Goal: Task Accomplishment & Management: Manage account settings

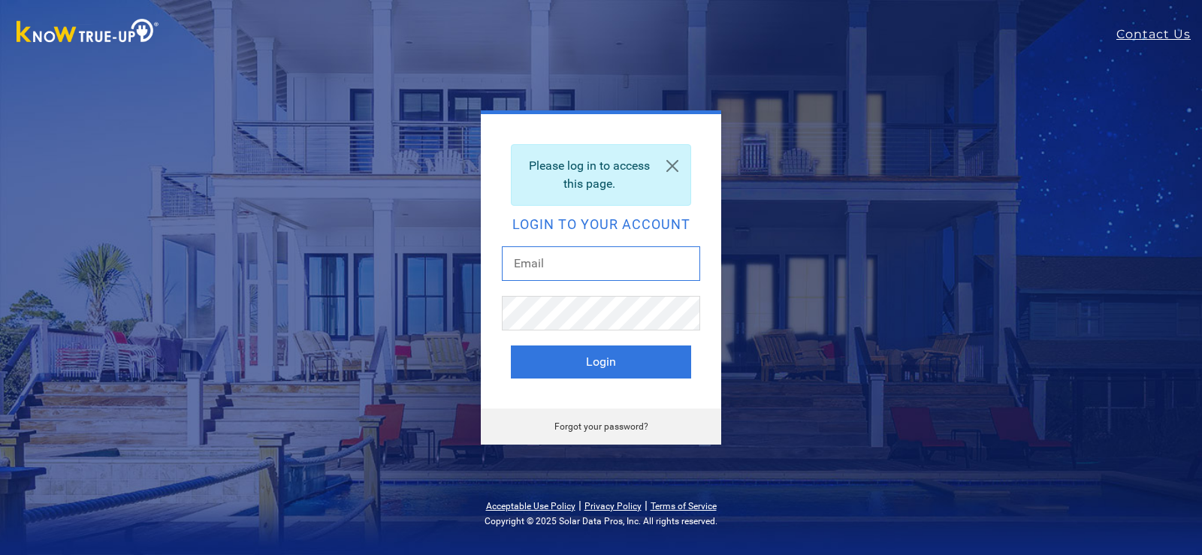
click at [581, 260] on input "text" at bounding box center [601, 263] width 198 height 35
type input "[EMAIL_ADDRESS][DOMAIN_NAME]"
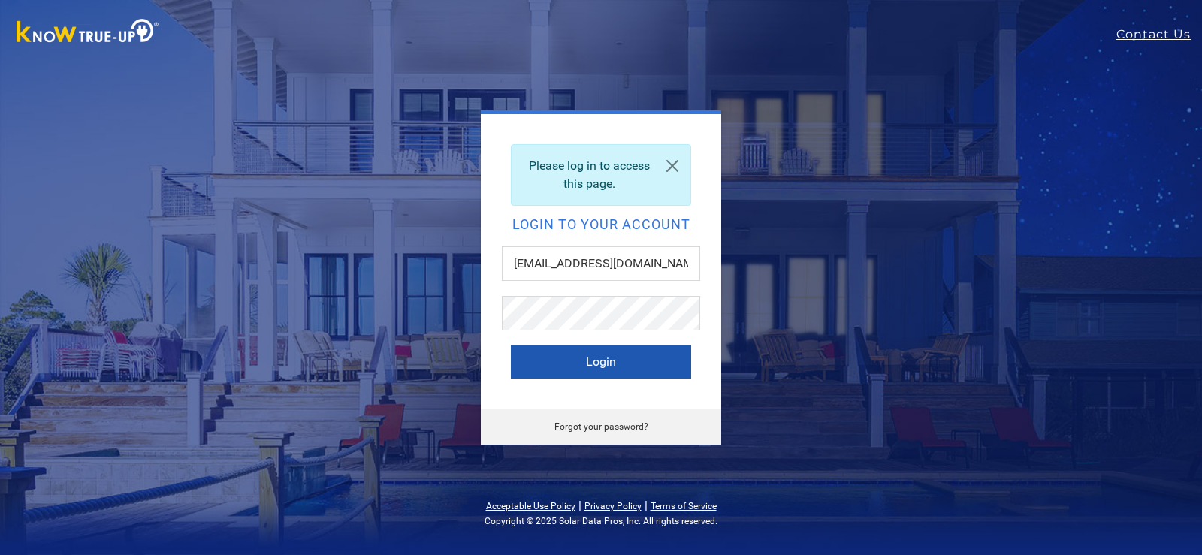
click at [612, 357] on button "Login" at bounding box center [601, 361] width 180 height 33
click at [614, 422] on link "Forgot your password?" at bounding box center [601, 426] width 94 height 11
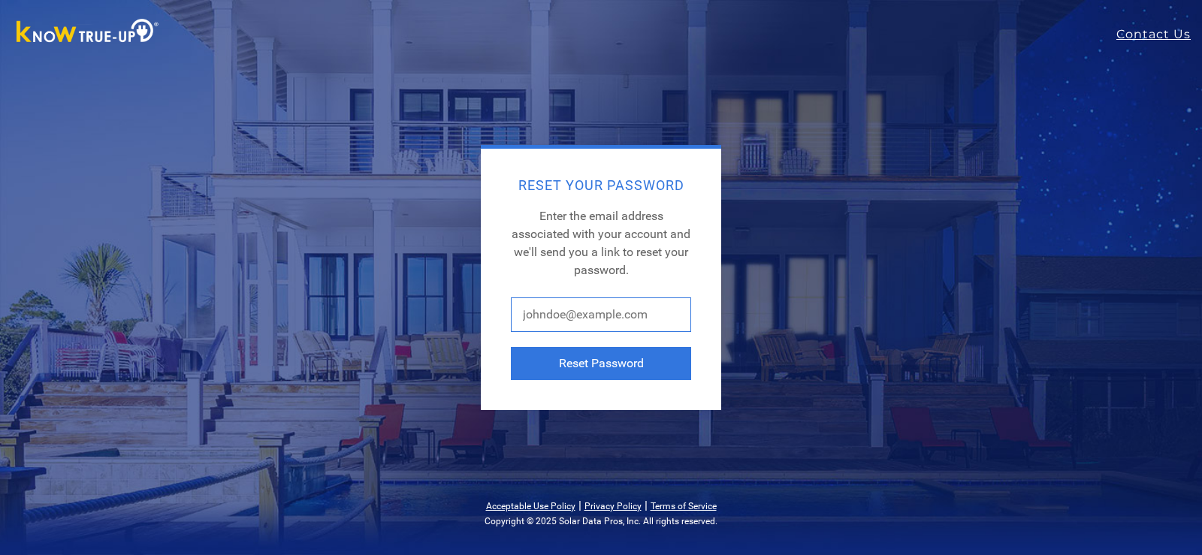
click at [562, 322] on input "text" at bounding box center [601, 314] width 180 height 35
type input "[EMAIL_ADDRESS][DOMAIN_NAME]"
click at [695, 296] on div "Reset Your Password Enter the email address associated with your account and we…" at bounding box center [601, 279] width 240 height 261
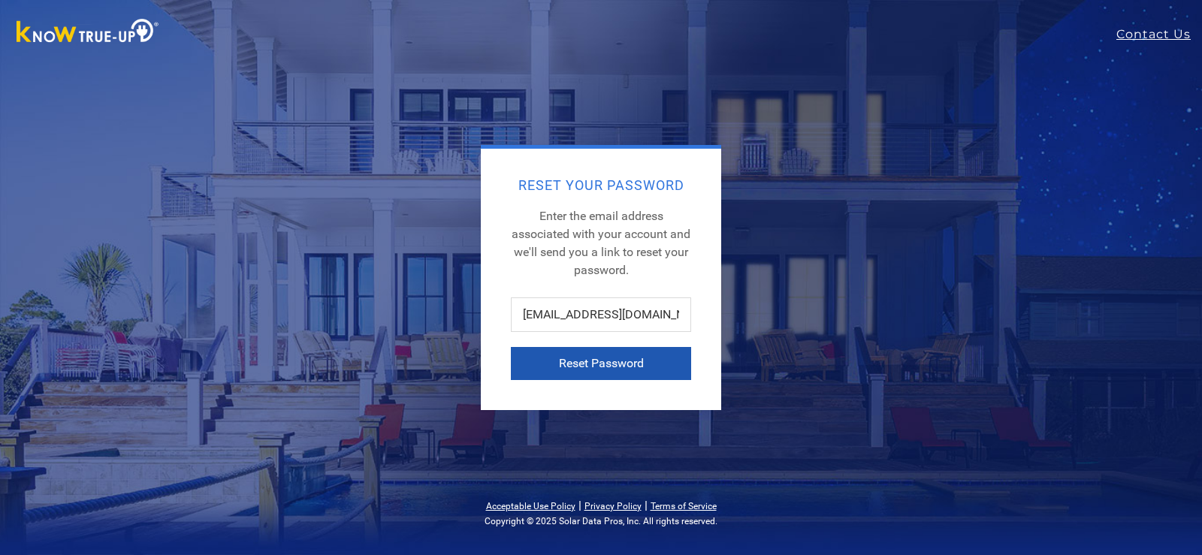
click at [585, 360] on button "Reset Password" at bounding box center [601, 363] width 180 height 33
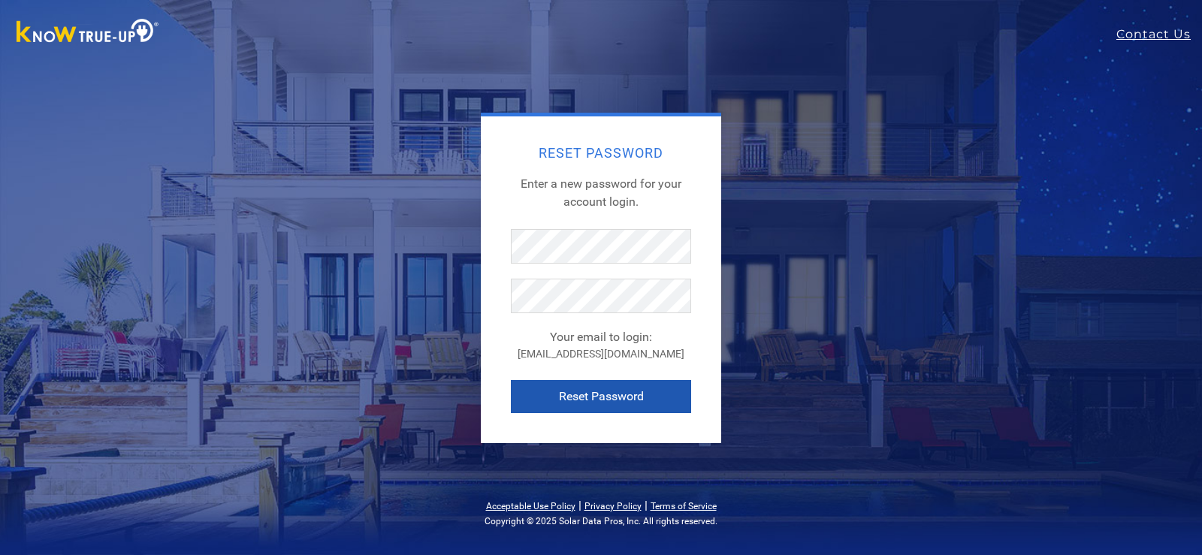
click at [600, 394] on button "Reset Password" at bounding box center [601, 396] width 180 height 33
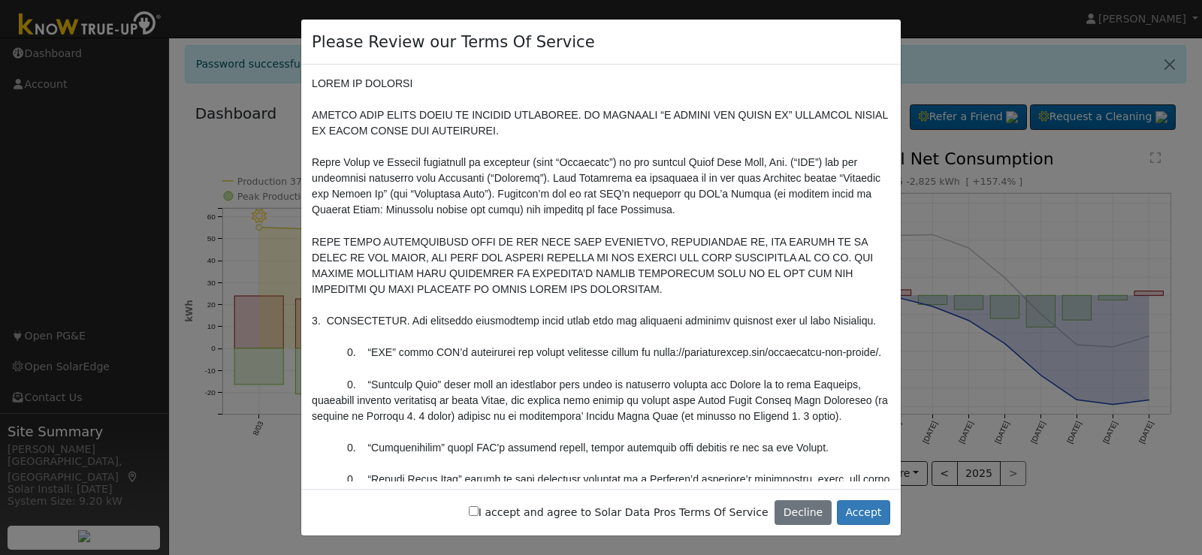
scroll to position [225, 0]
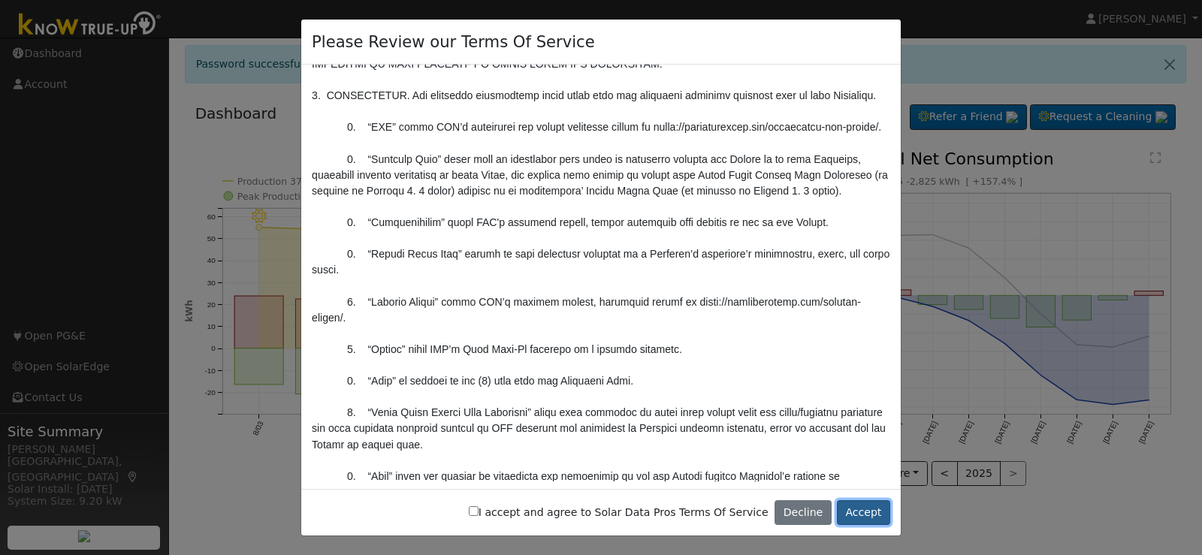
click at [867, 514] on button "Accept" at bounding box center [863, 513] width 53 height 26
click at [870, 510] on button "Accept" at bounding box center [863, 513] width 53 height 26
click at [516, 517] on label "I accept and agree to Solar Data Pros Terms Of Service" at bounding box center [619, 513] width 300 height 16
click at [478, 516] on input "I accept and agree to Solar Data Pros Terms Of Service" at bounding box center [474, 511] width 10 height 10
checkbox input "true"
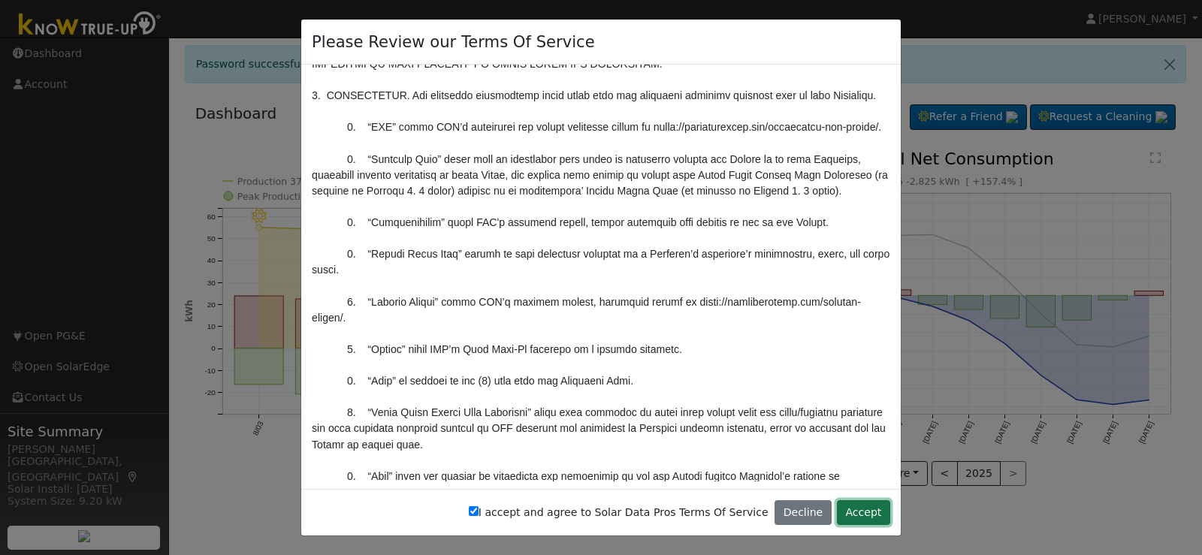
click at [862, 509] on button "Accept" at bounding box center [863, 513] width 53 height 26
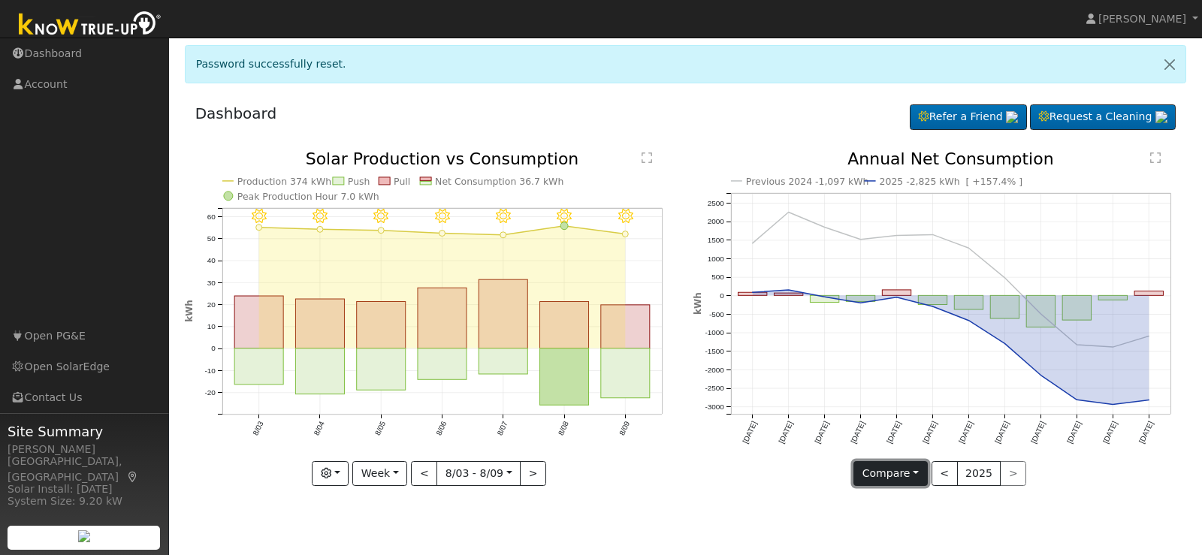
click at [915, 469] on button "Compare" at bounding box center [890, 474] width 74 height 26
click at [919, 522] on link "Current Year" at bounding box center [912, 525] width 117 height 21
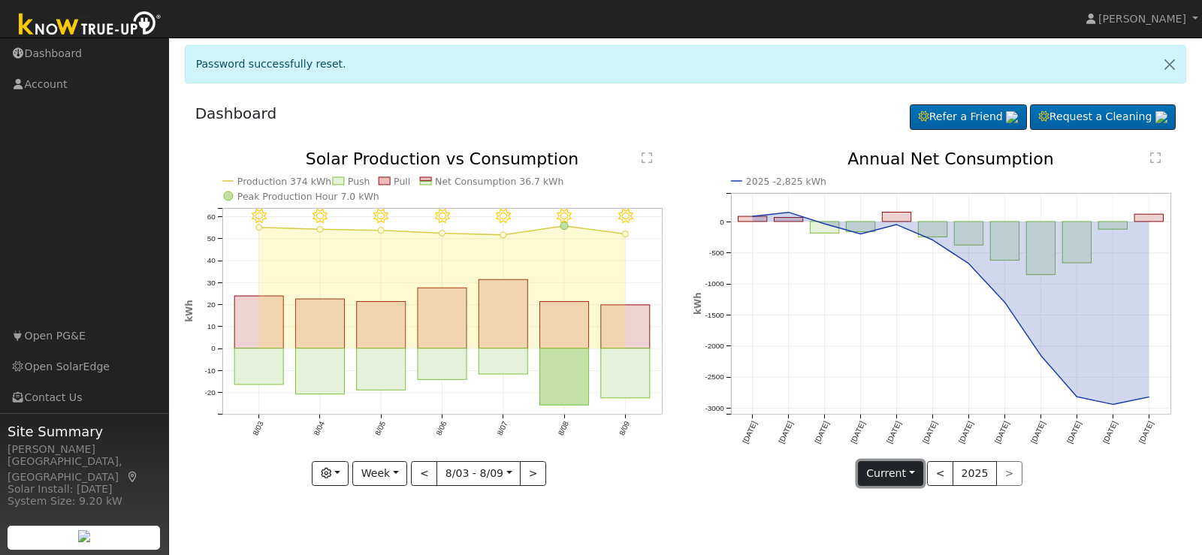
click at [911, 466] on button "Current" at bounding box center [891, 474] width 66 height 26
click at [949, 497] on link "Compare Previous" at bounding box center [916, 504] width 117 height 21
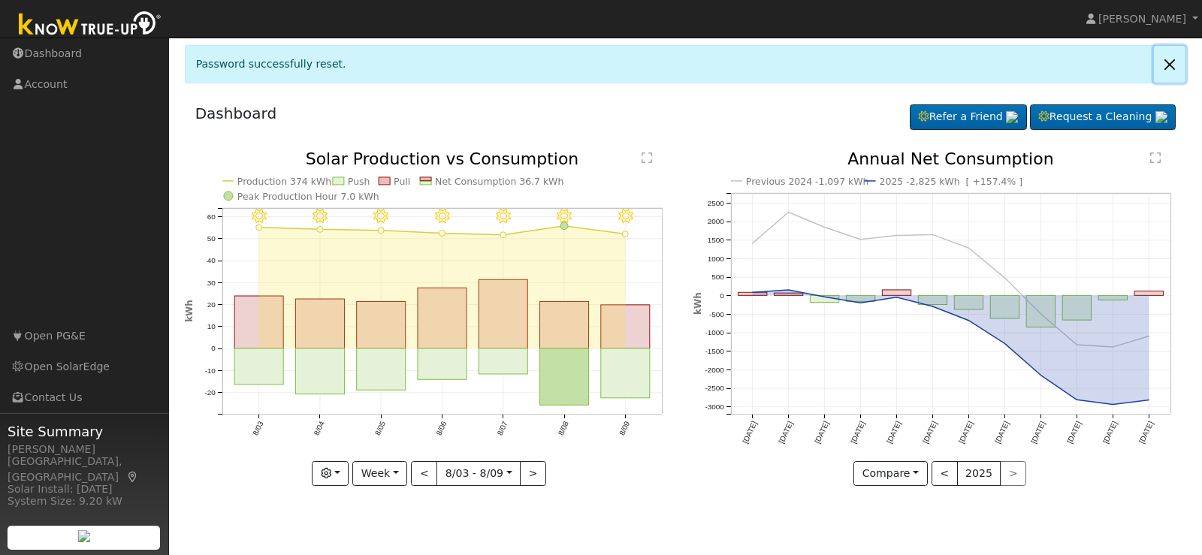
click at [1168, 70] on link at bounding box center [1170, 64] width 32 height 37
